Goal: Information Seeking & Learning: Learn about a topic

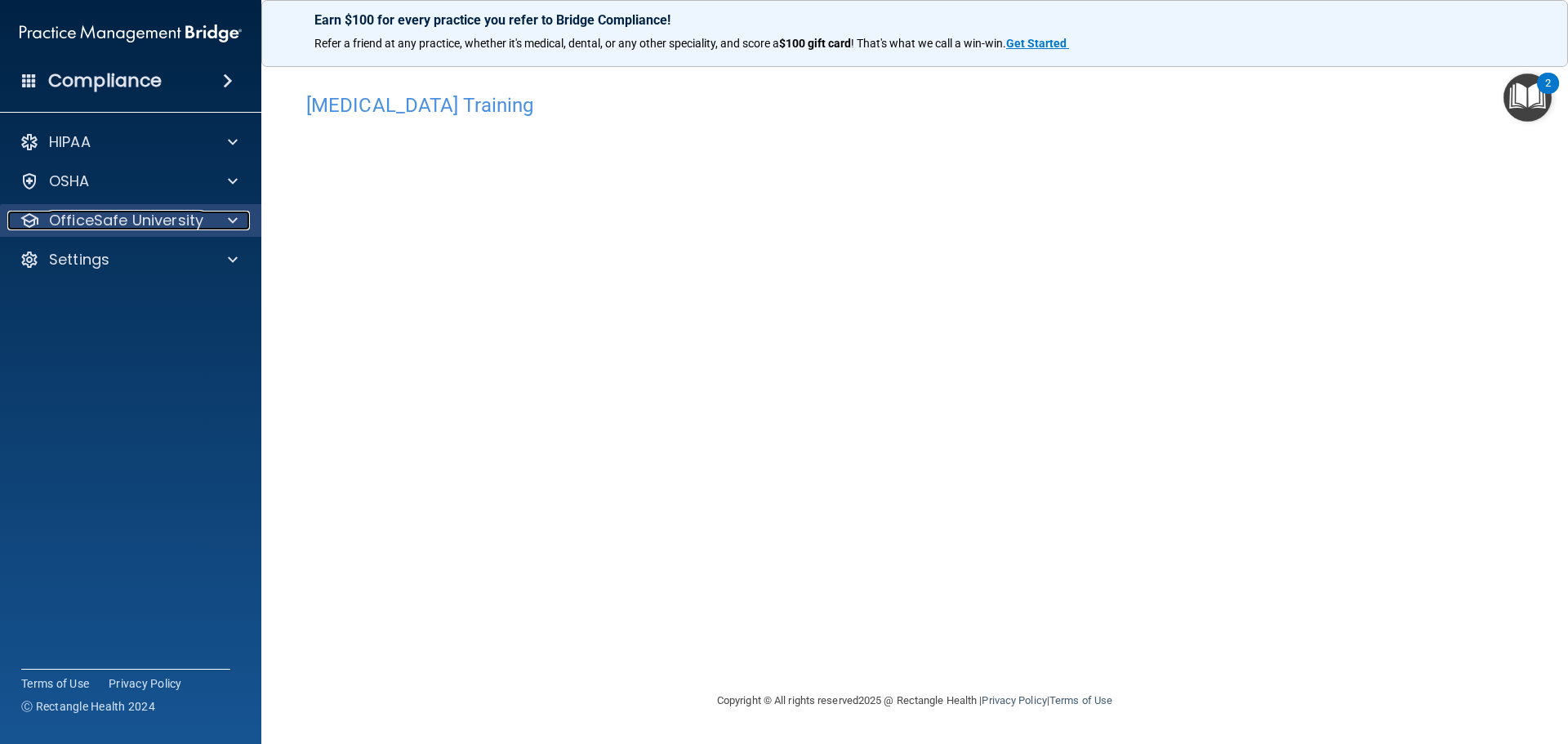
click at [183, 228] on p "OfficeSafe University" at bounding box center [126, 221] width 154 height 20
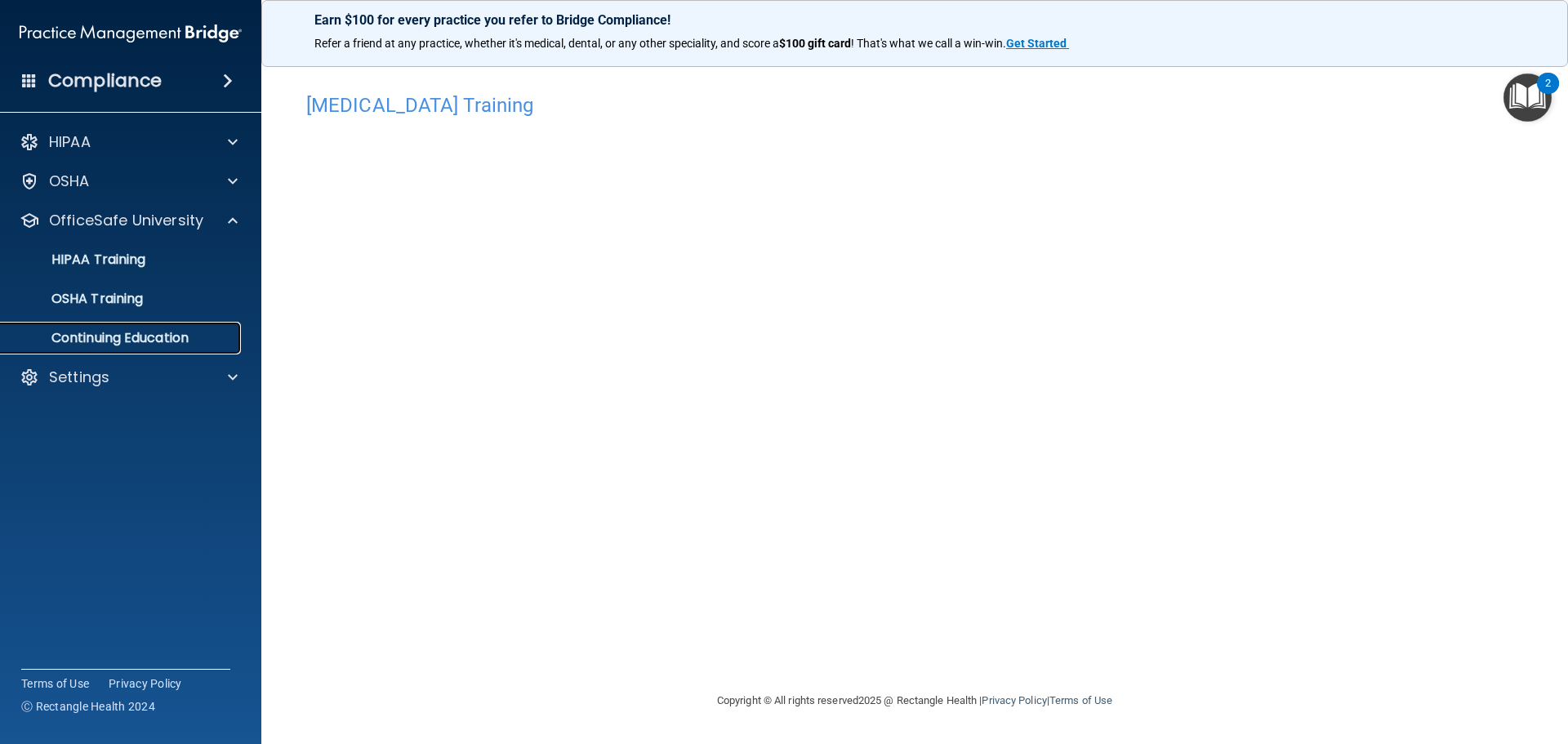
click at [153, 339] on p "Continuing Education" at bounding box center [122, 338] width 223 height 16
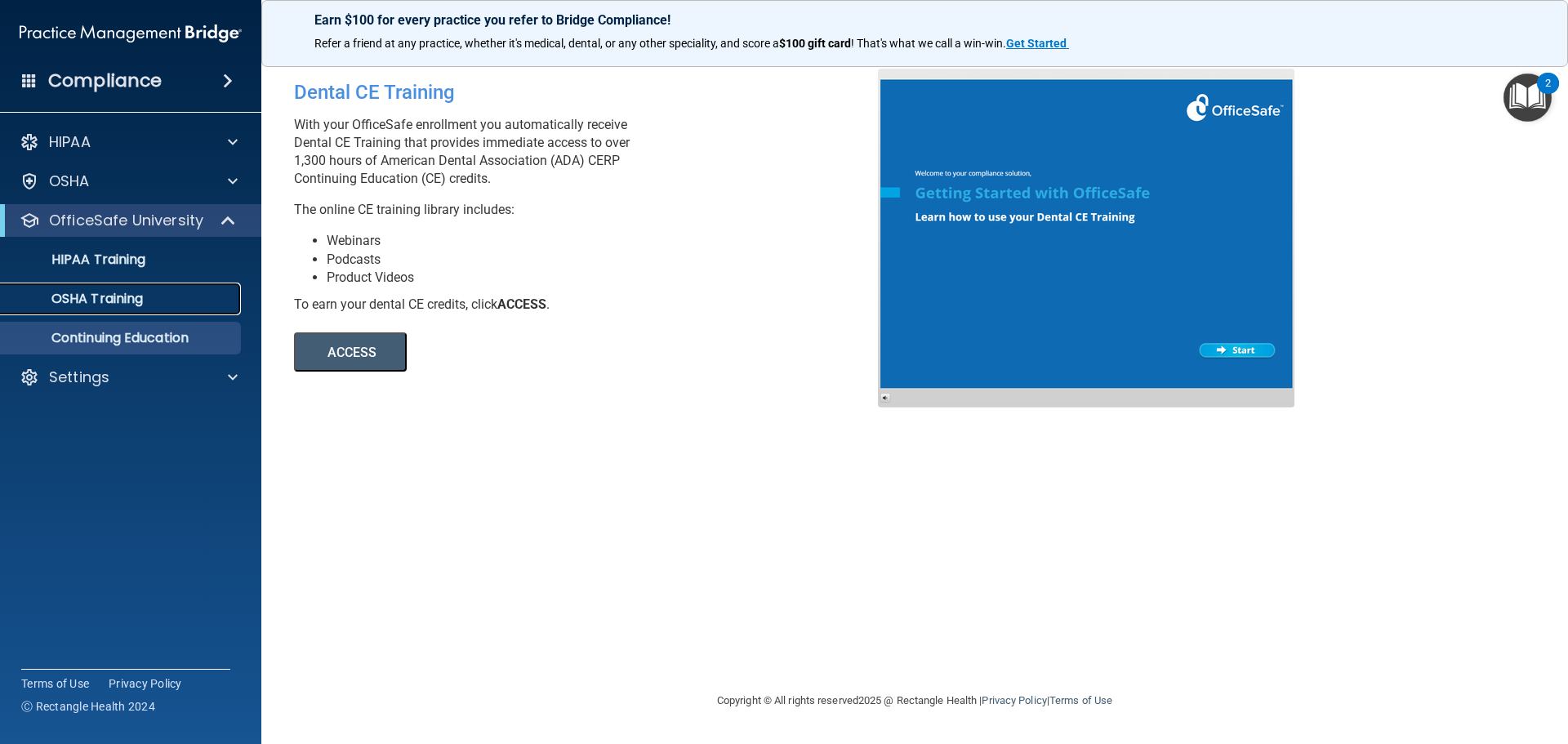
click at [149, 304] on div "OSHA Training" at bounding box center [122, 299] width 223 height 16
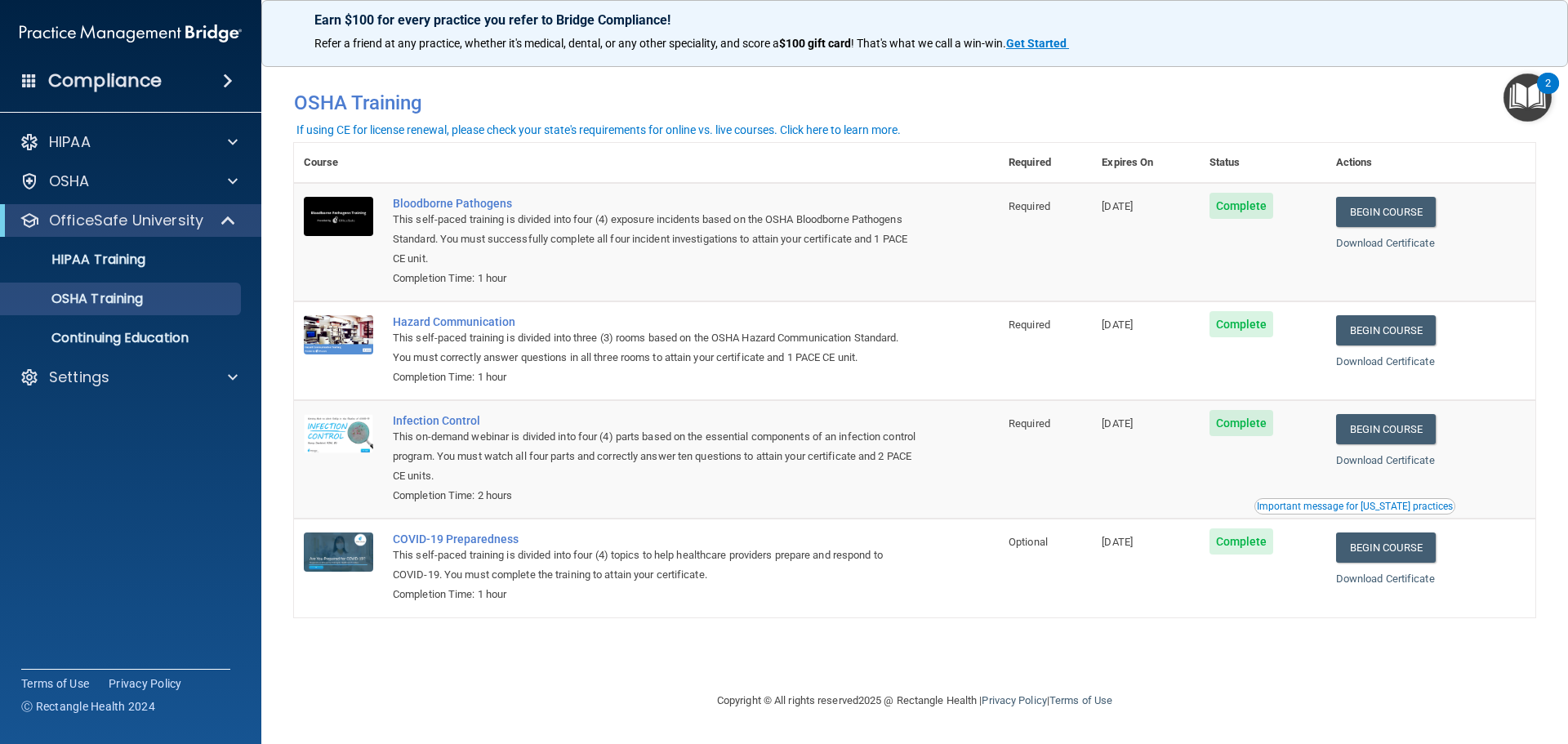
click at [1361, 508] on div "Important message for [US_STATE] practices" at bounding box center [1355, 507] width 196 height 10
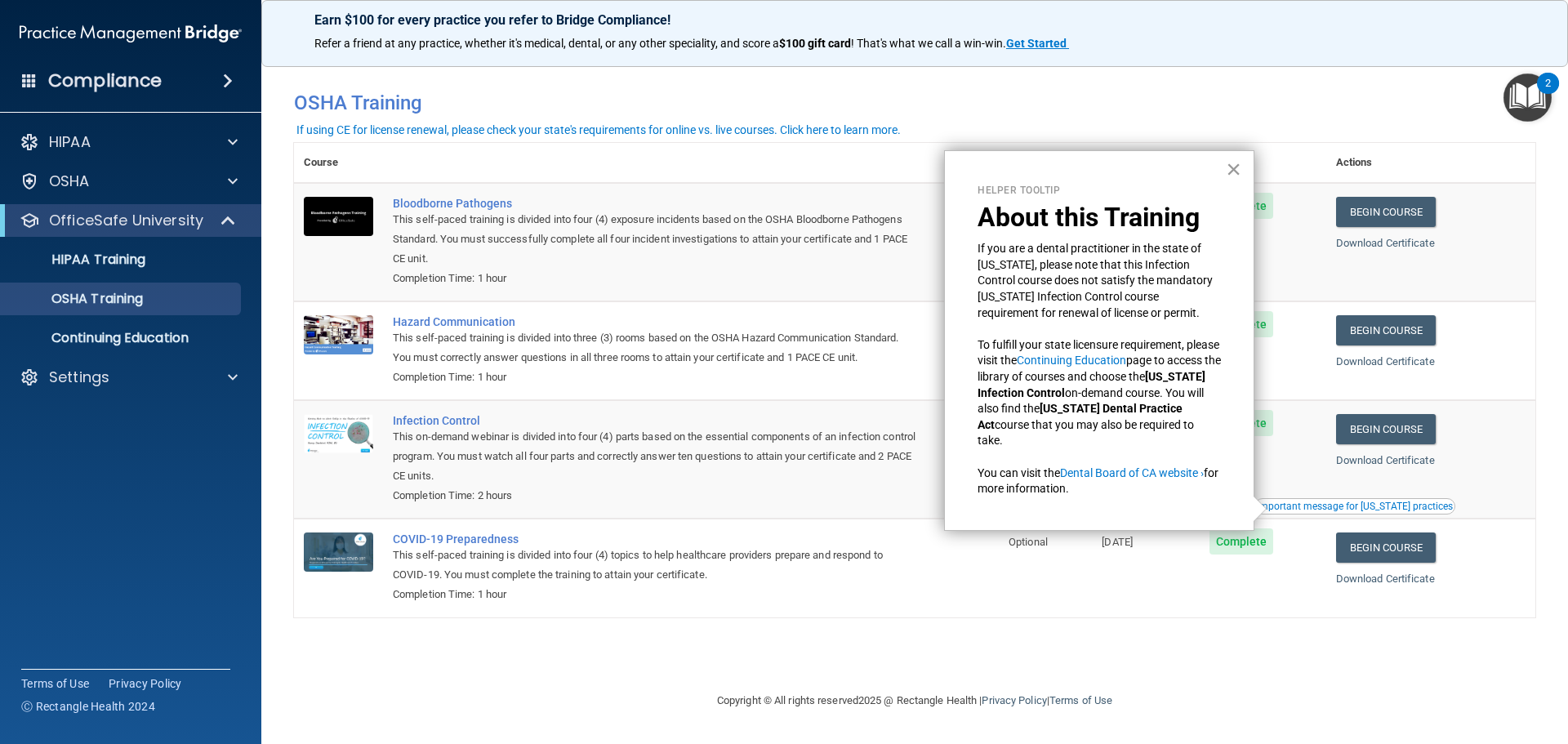
click at [1236, 166] on button "×" at bounding box center [1233, 169] width 15 height 26
